Goal: Task Accomplishment & Management: Complete application form

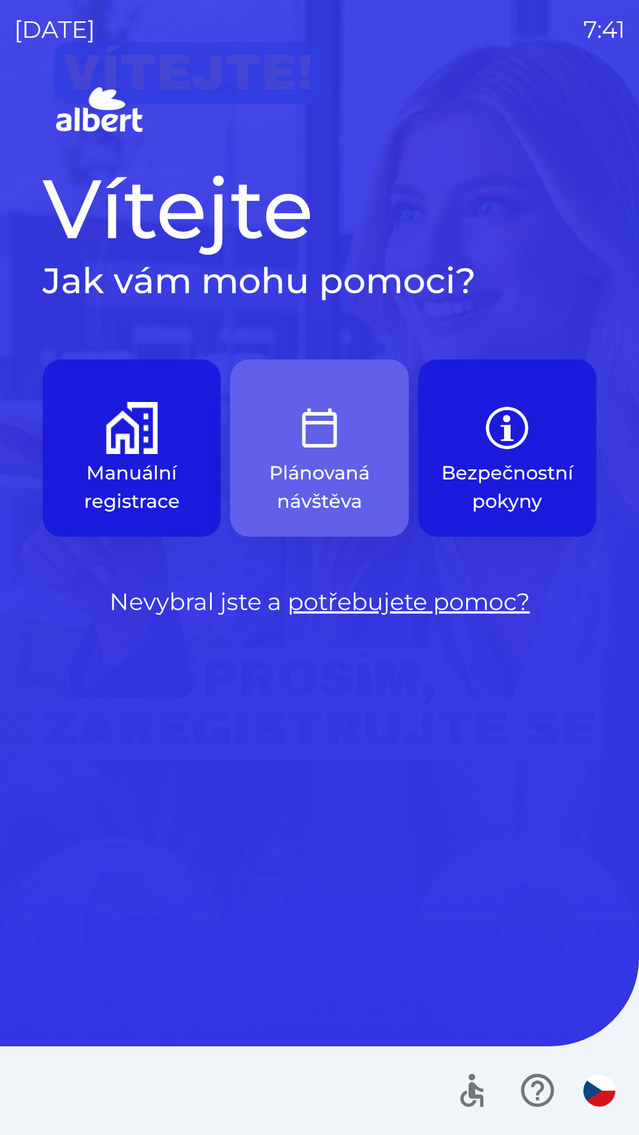
click at [320, 435] on img "button" at bounding box center [319, 428] width 52 height 52
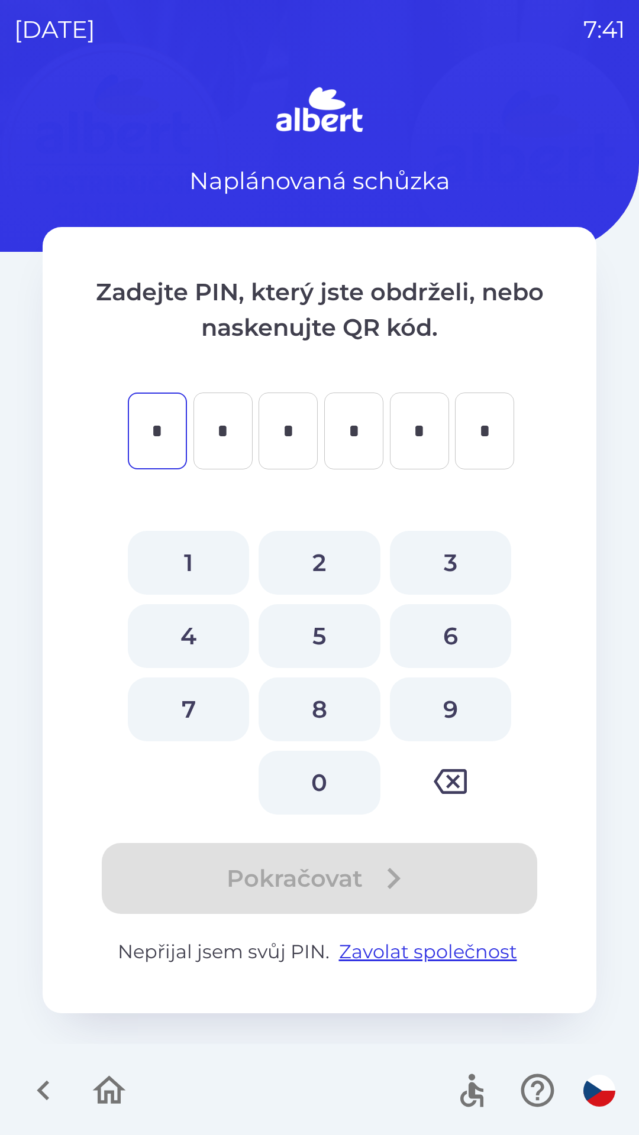
click at [188, 555] on button "1" at bounding box center [188, 563] width 121 height 64
type input "*"
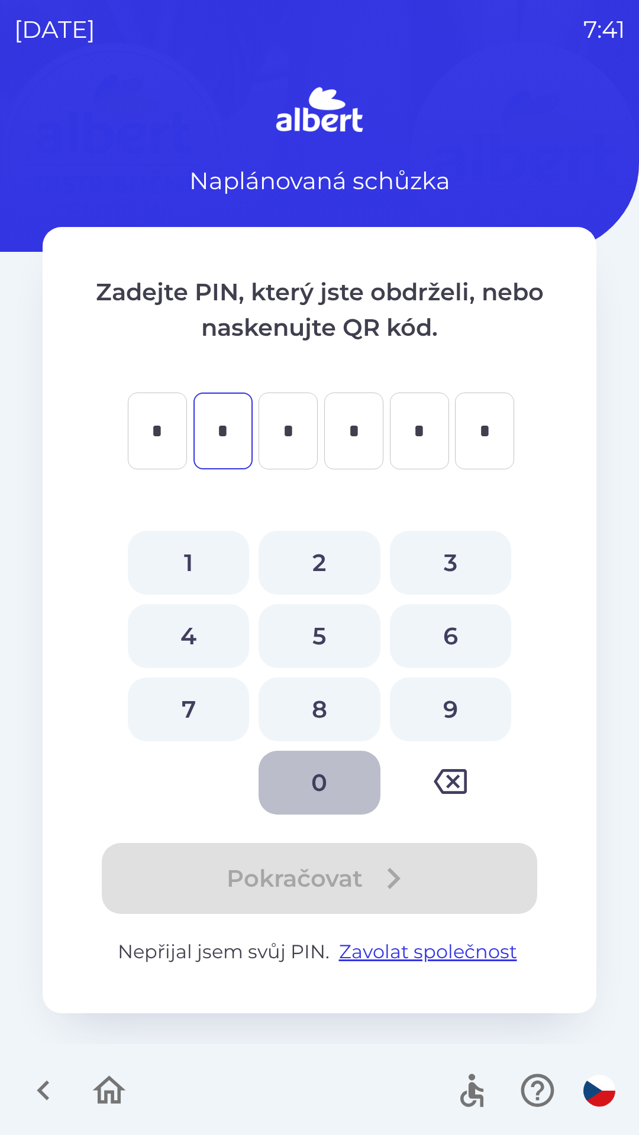
click at [313, 780] on button "0" at bounding box center [318, 783] width 121 height 64
type input "*"
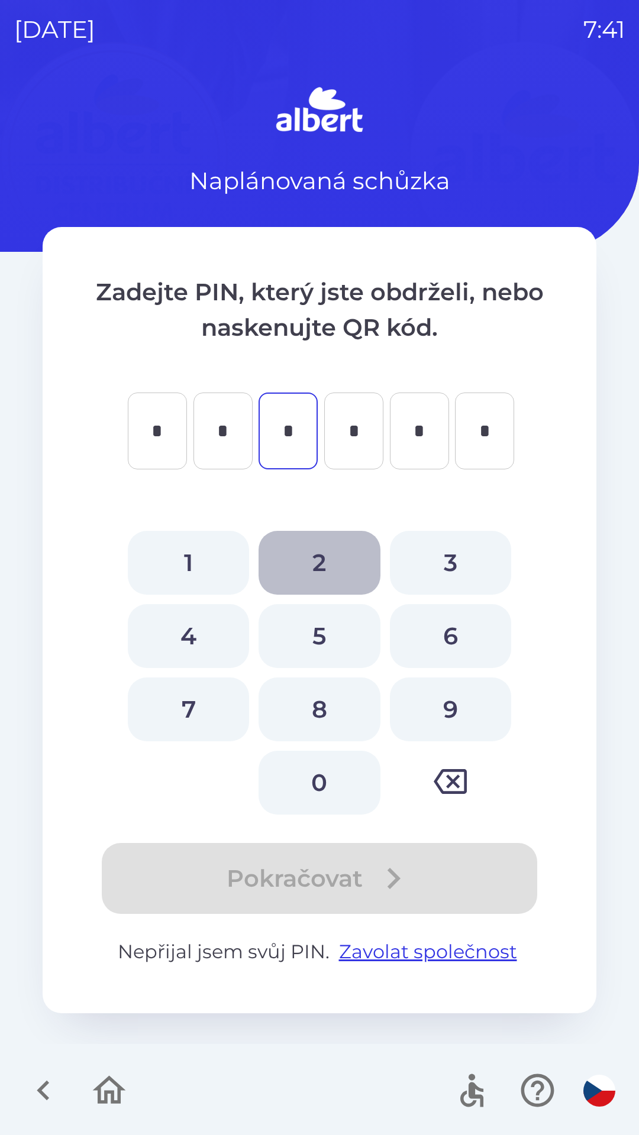
click at [323, 563] on button "2" at bounding box center [318, 563] width 121 height 64
type input "*"
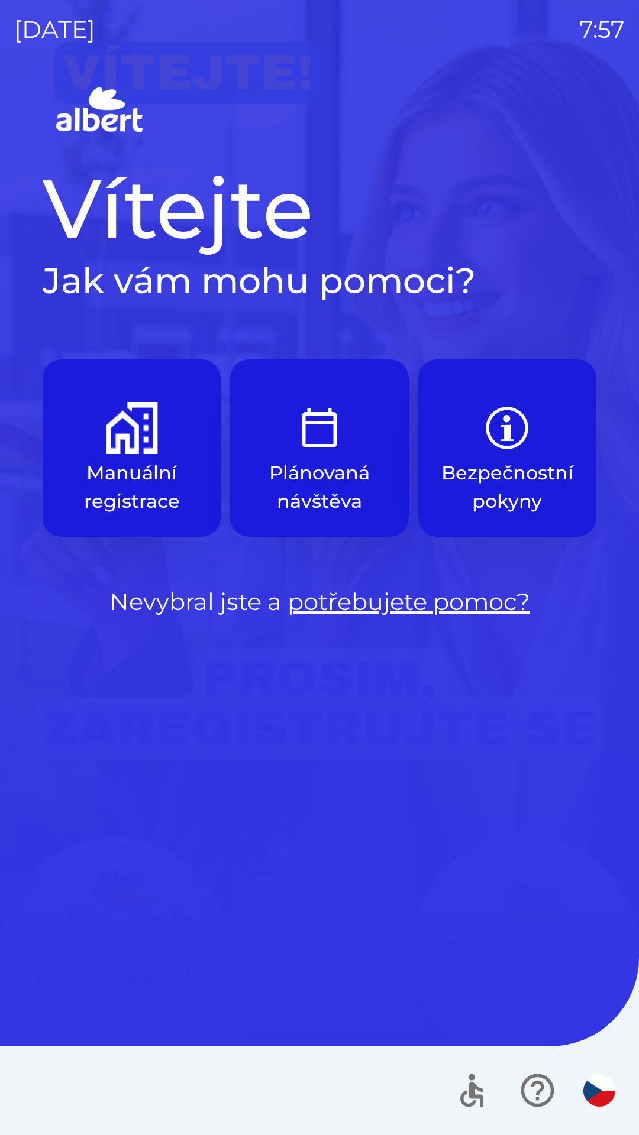
click at [524, 478] on p "Bezpečnostní pokyny" at bounding box center [507, 487] width 132 height 57
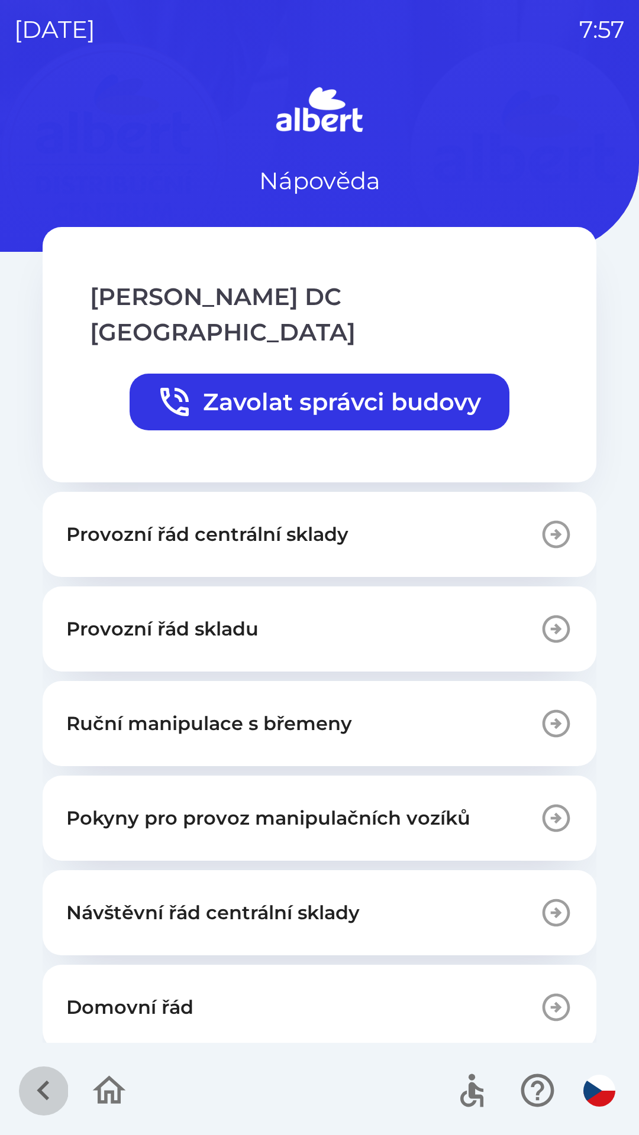
click at [43, 1086] on icon "button" at bounding box center [43, 1091] width 12 height 20
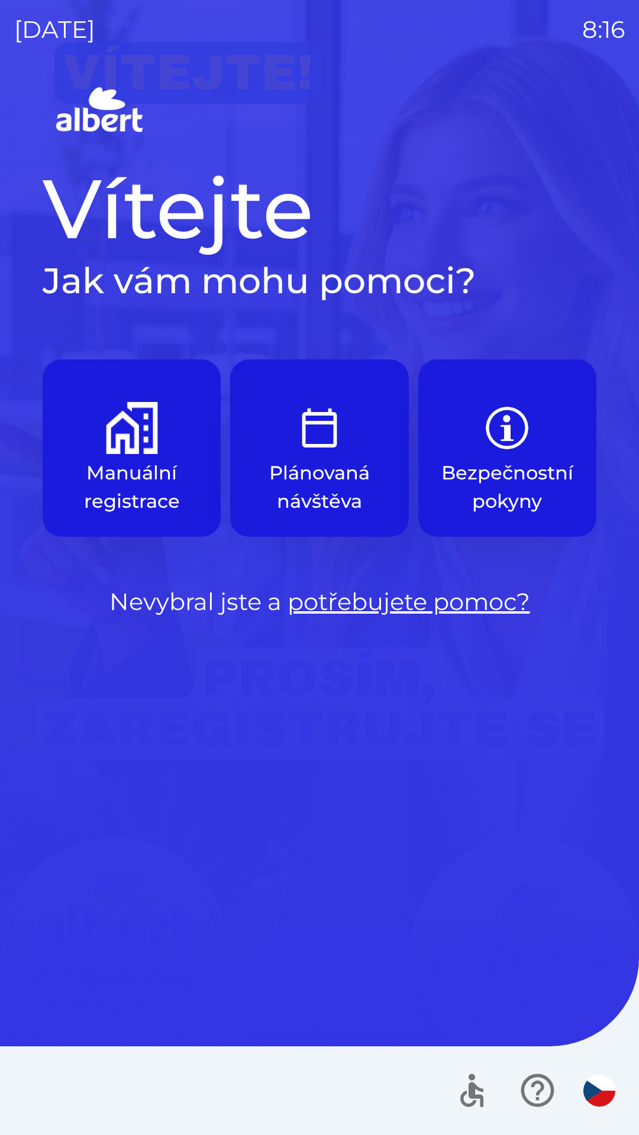
click at [122, 455] on button "Manuální registrace" at bounding box center [132, 447] width 178 height 177
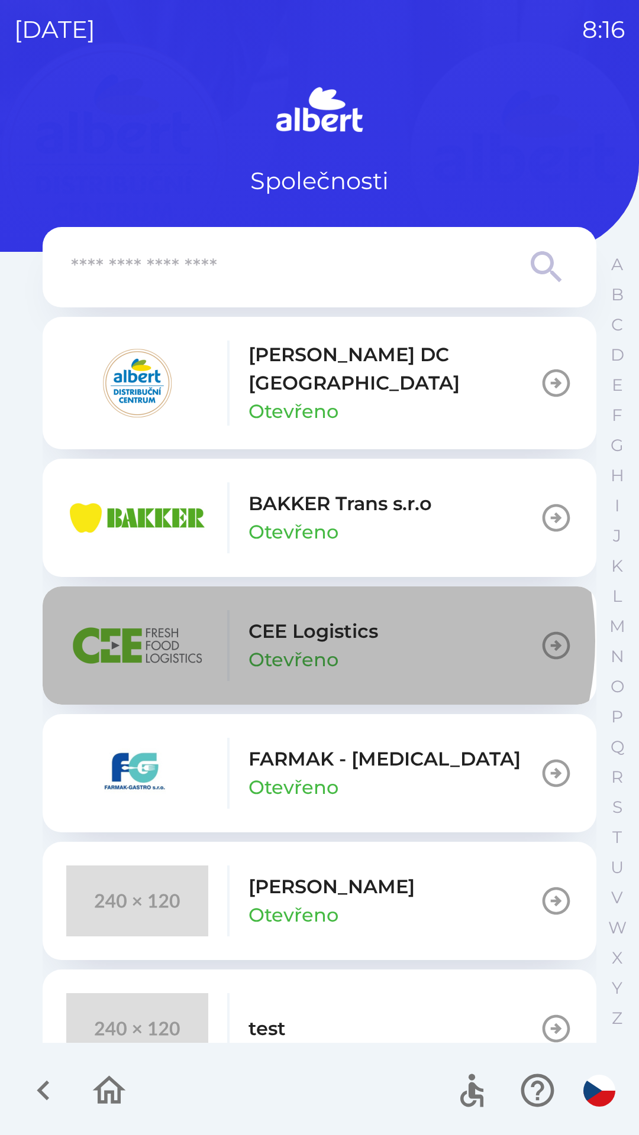
click at [297, 627] on p "CEE Logistics" at bounding box center [312, 631] width 129 height 28
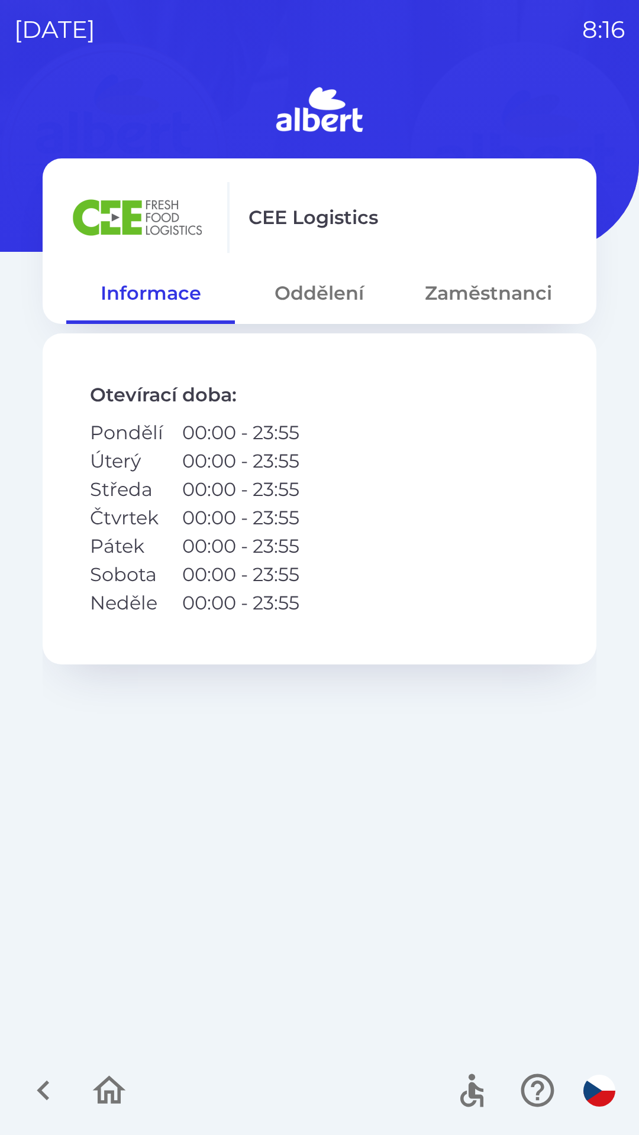
click at [326, 291] on button "Oddělení" at bounding box center [319, 293] width 169 height 43
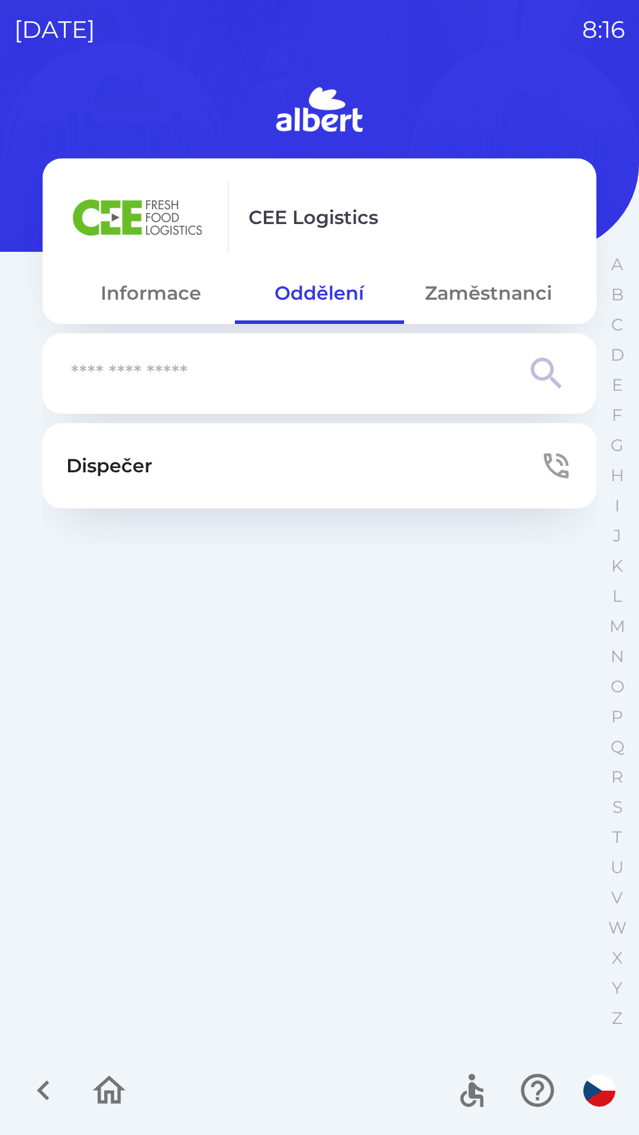
click at [253, 459] on button "Dispečer" at bounding box center [319, 465] width 553 height 85
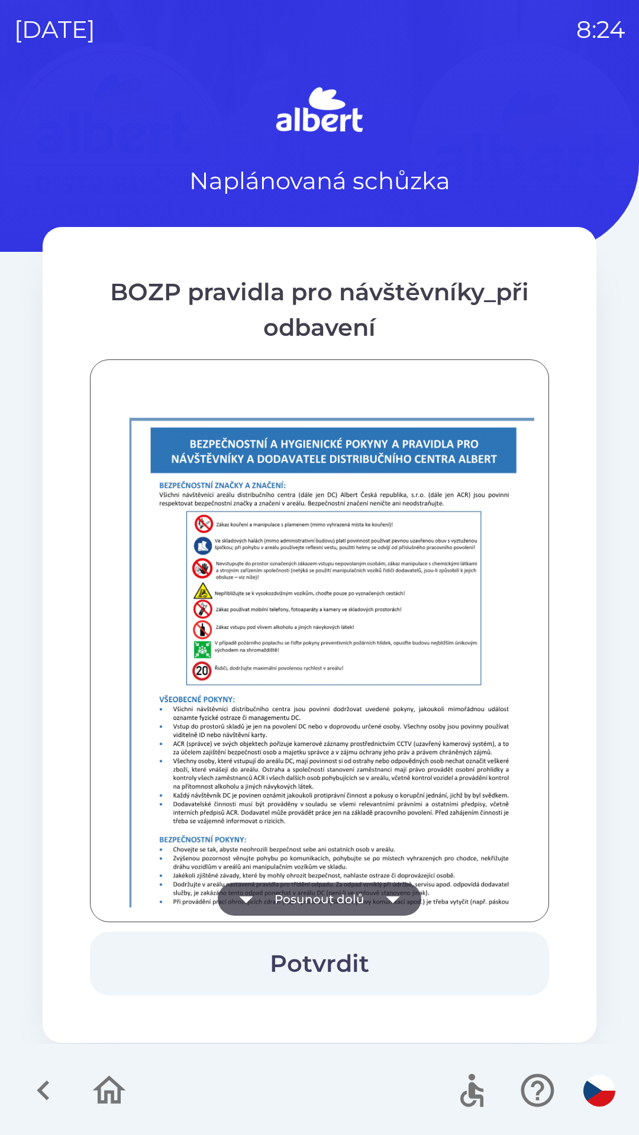
click at [343, 966] on button "Potvrdit" at bounding box center [319, 964] width 459 height 64
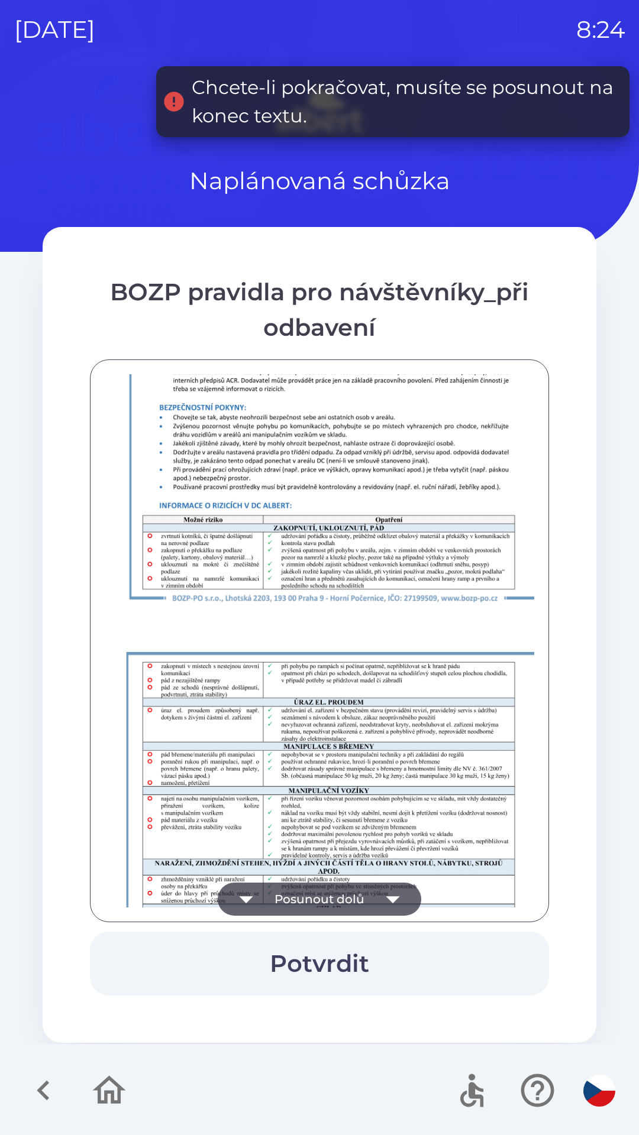
scroll to position [830, 0]
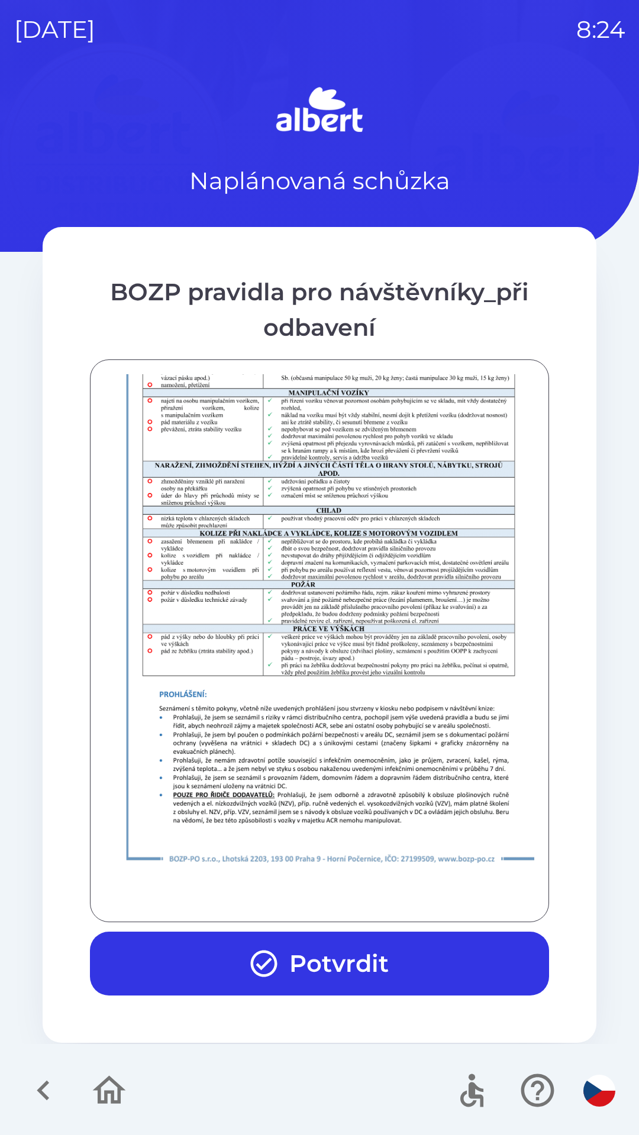
click at [466, 627] on img at bounding box center [334, 550] width 459 height 649
click at [313, 957] on button "Potvrdit" at bounding box center [319, 964] width 459 height 64
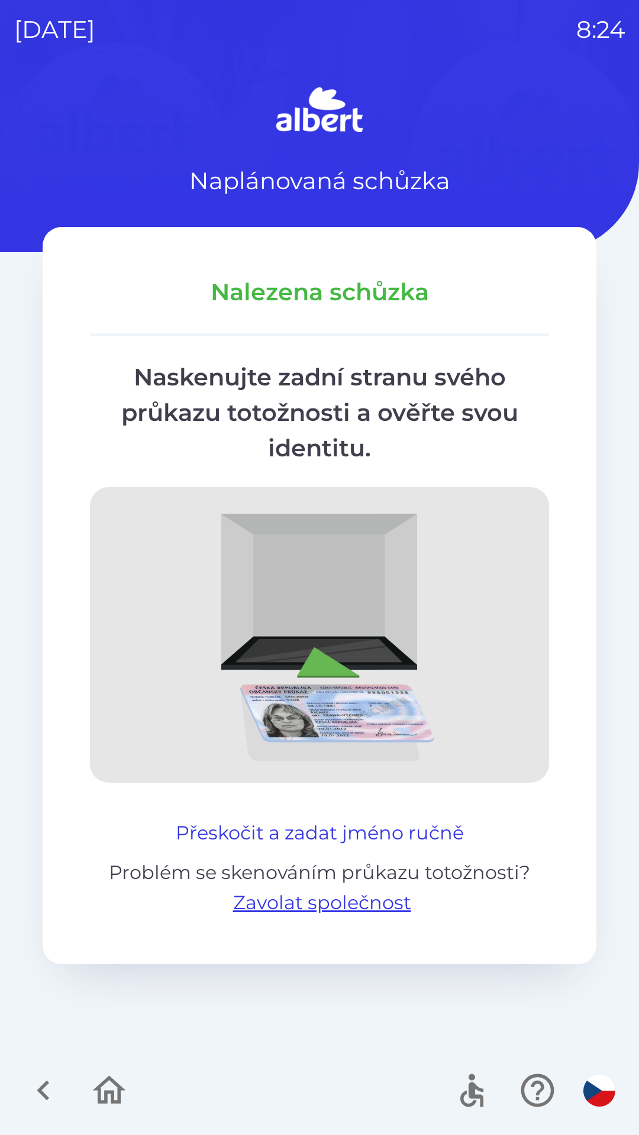
click at [405, 823] on button "Přeskočit a zadat jméno ručně" at bounding box center [319, 833] width 297 height 28
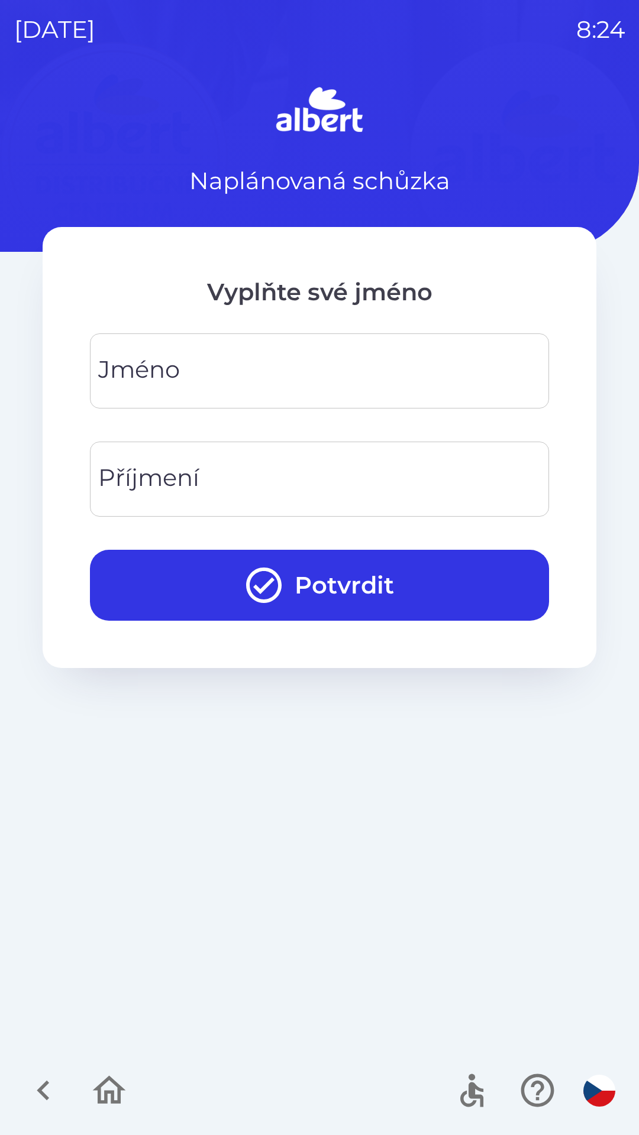
click at [289, 372] on input "Jméno" at bounding box center [319, 371] width 430 height 47
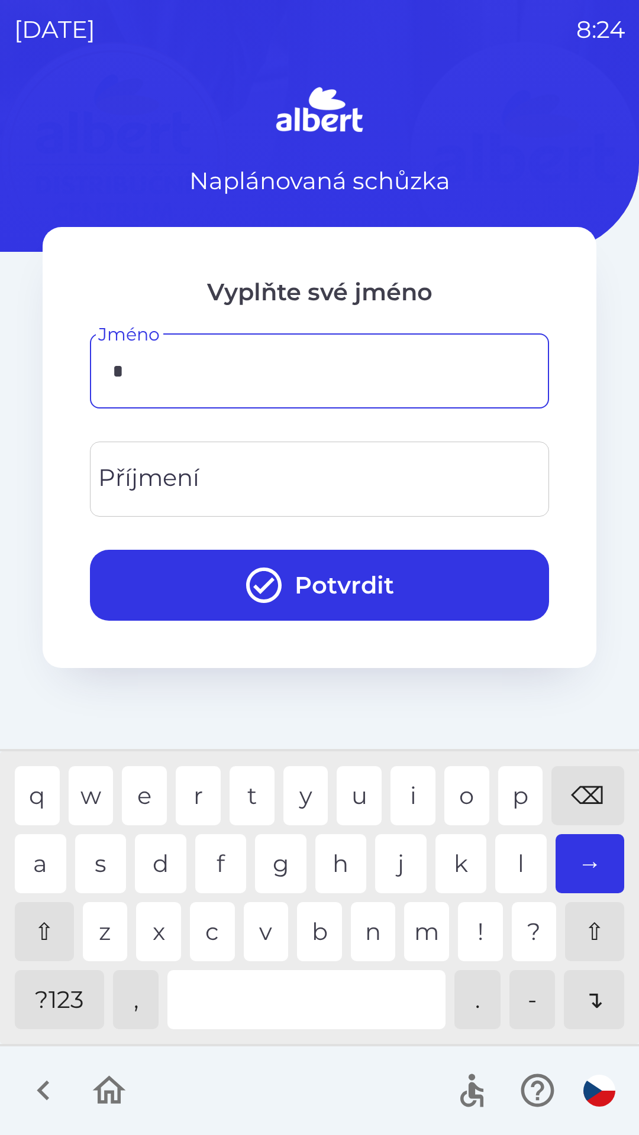
click at [242, 785] on div "t" at bounding box center [251, 795] width 45 height 59
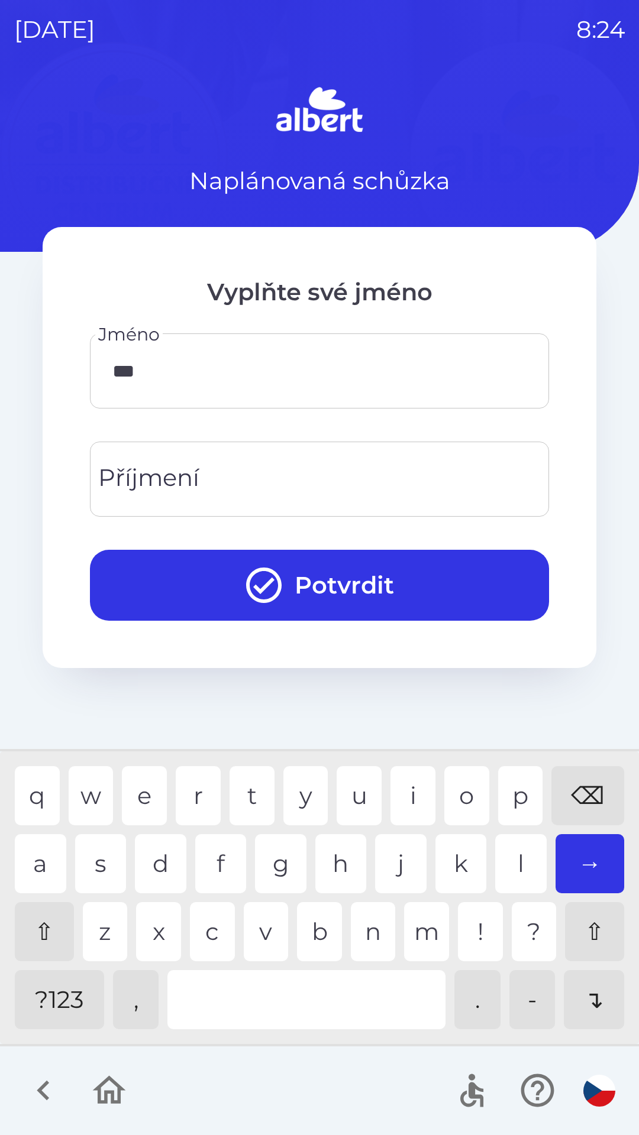
click at [433, 920] on div "m" at bounding box center [426, 931] width 45 height 59
click at [38, 857] on div "a" at bounding box center [40, 863] width 51 height 59
type input "*****"
click at [96, 856] on div "s" at bounding box center [100, 863] width 51 height 59
click at [213, 483] on input "Příjmení" at bounding box center [319, 479] width 430 height 47
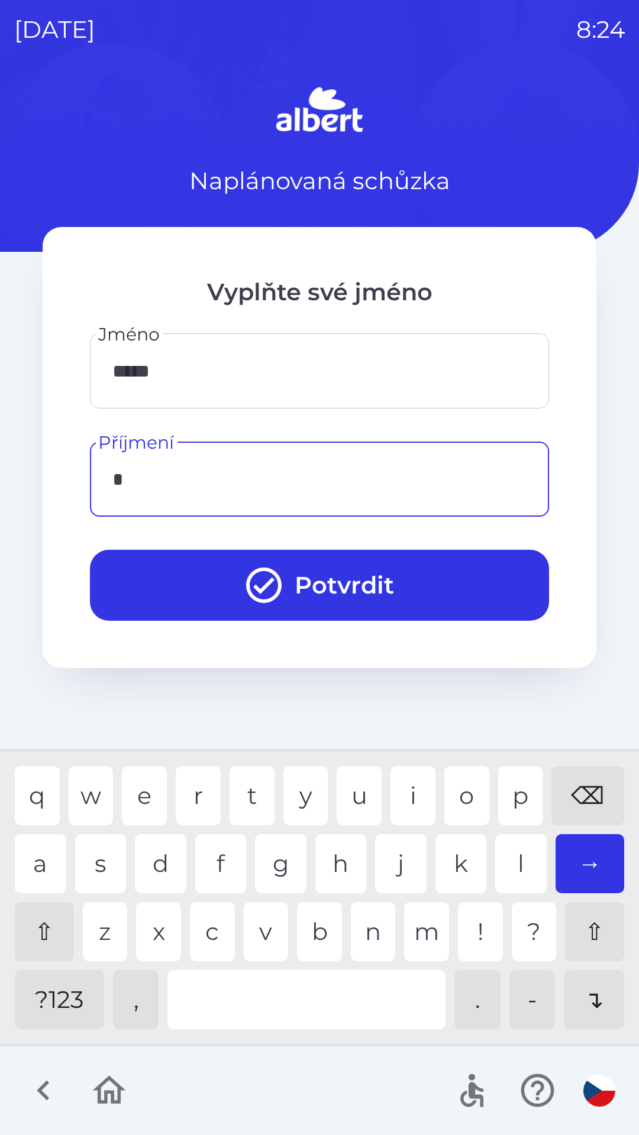
click at [379, 931] on div "n" at bounding box center [373, 931] width 45 height 59
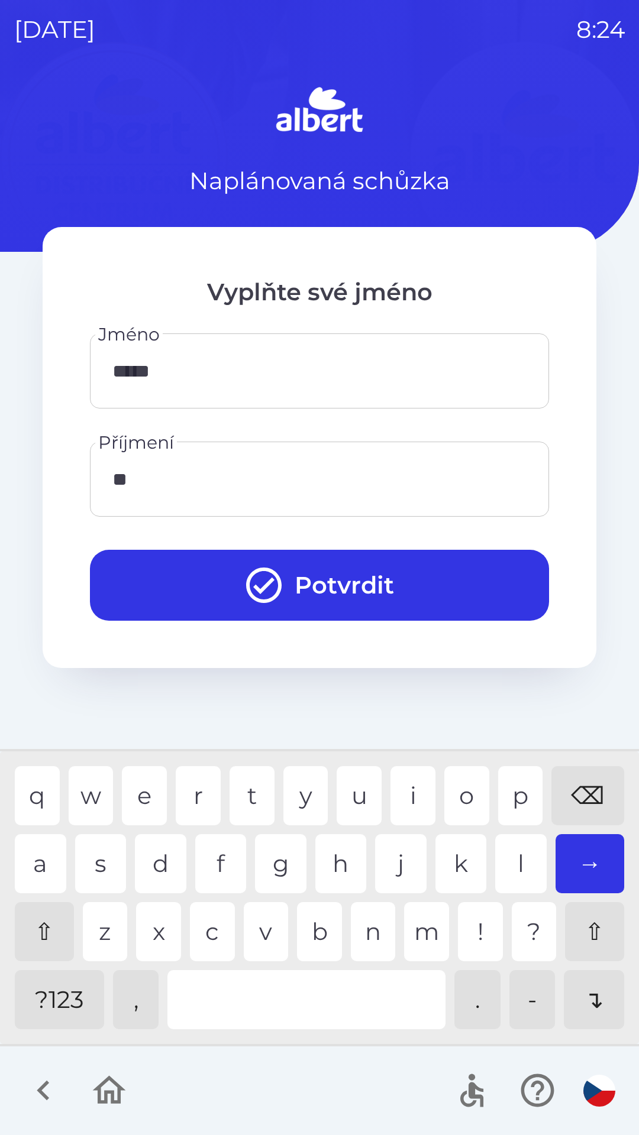
click at [455, 804] on div "o" at bounding box center [466, 795] width 45 height 59
click at [258, 926] on div "v" at bounding box center [266, 931] width 45 height 59
type input "*******"
click at [307, 793] on div "y" at bounding box center [305, 795] width 45 height 59
click at [360, 581] on button "Potvrdit" at bounding box center [319, 585] width 459 height 71
